Goal: Task Accomplishment & Management: Manage account settings

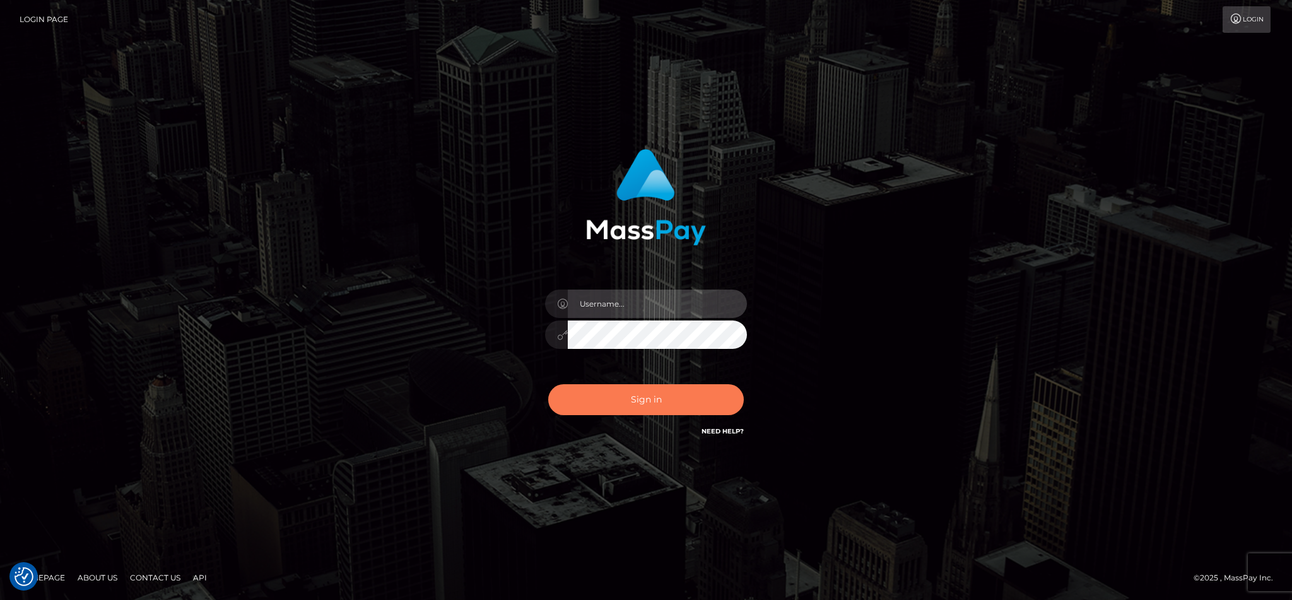
type input "cgomez.nvision"
click at [599, 392] on button "Sign in" at bounding box center [646, 399] width 196 height 31
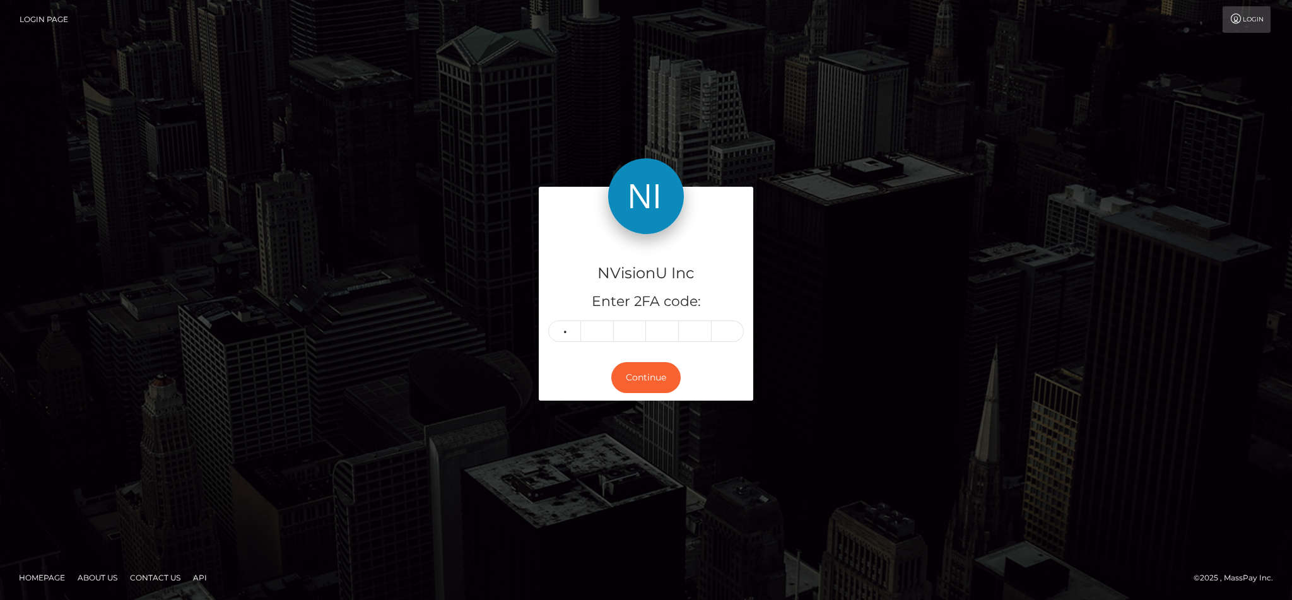
type input "1"
type input "7"
type input "5"
type input "7"
type input "0"
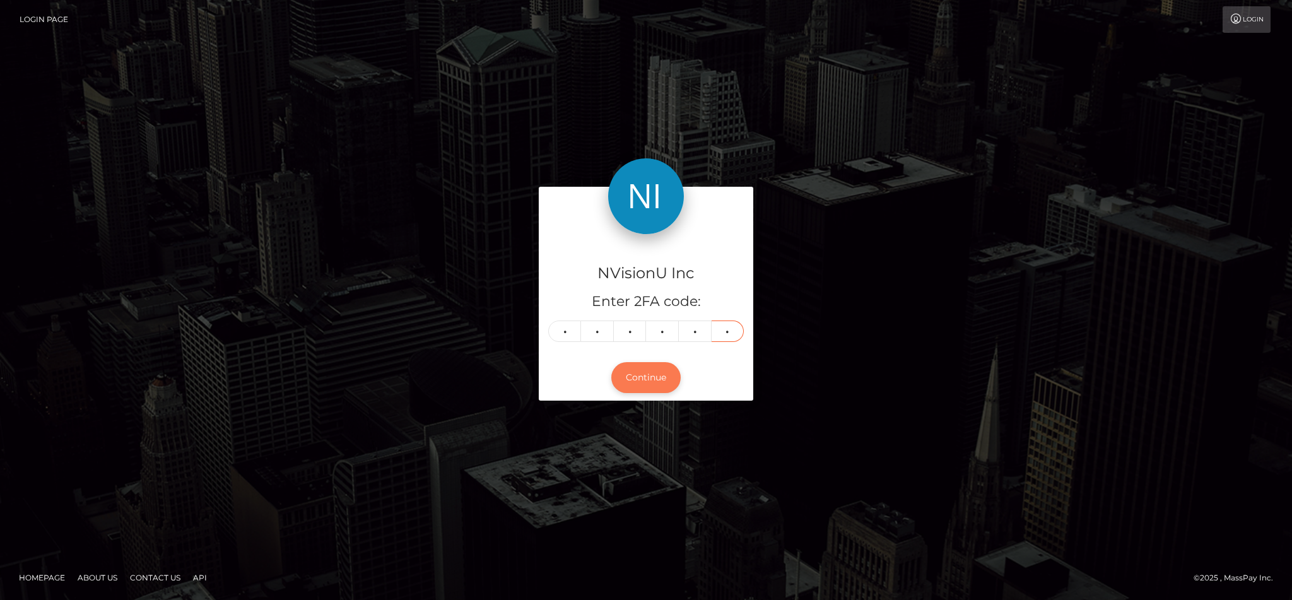
type input "2"
click at [635, 372] on button "Continue" at bounding box center [645, 377] width 69 height 31
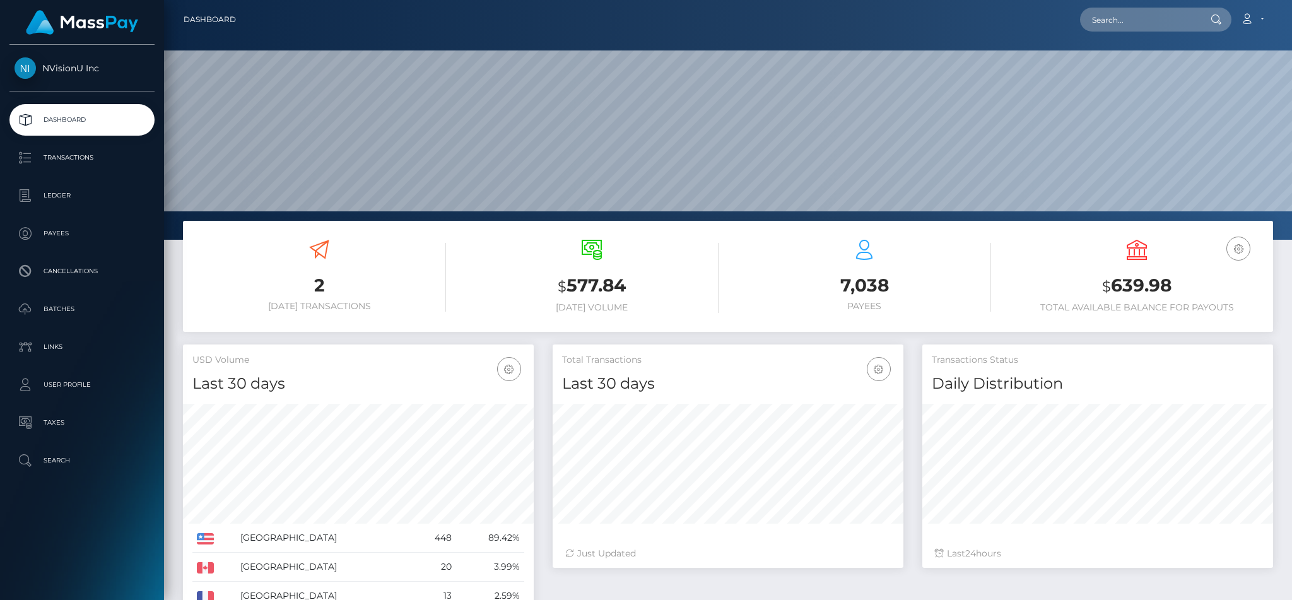
scroll to position [224, 350]
